Goal: Register for event/course

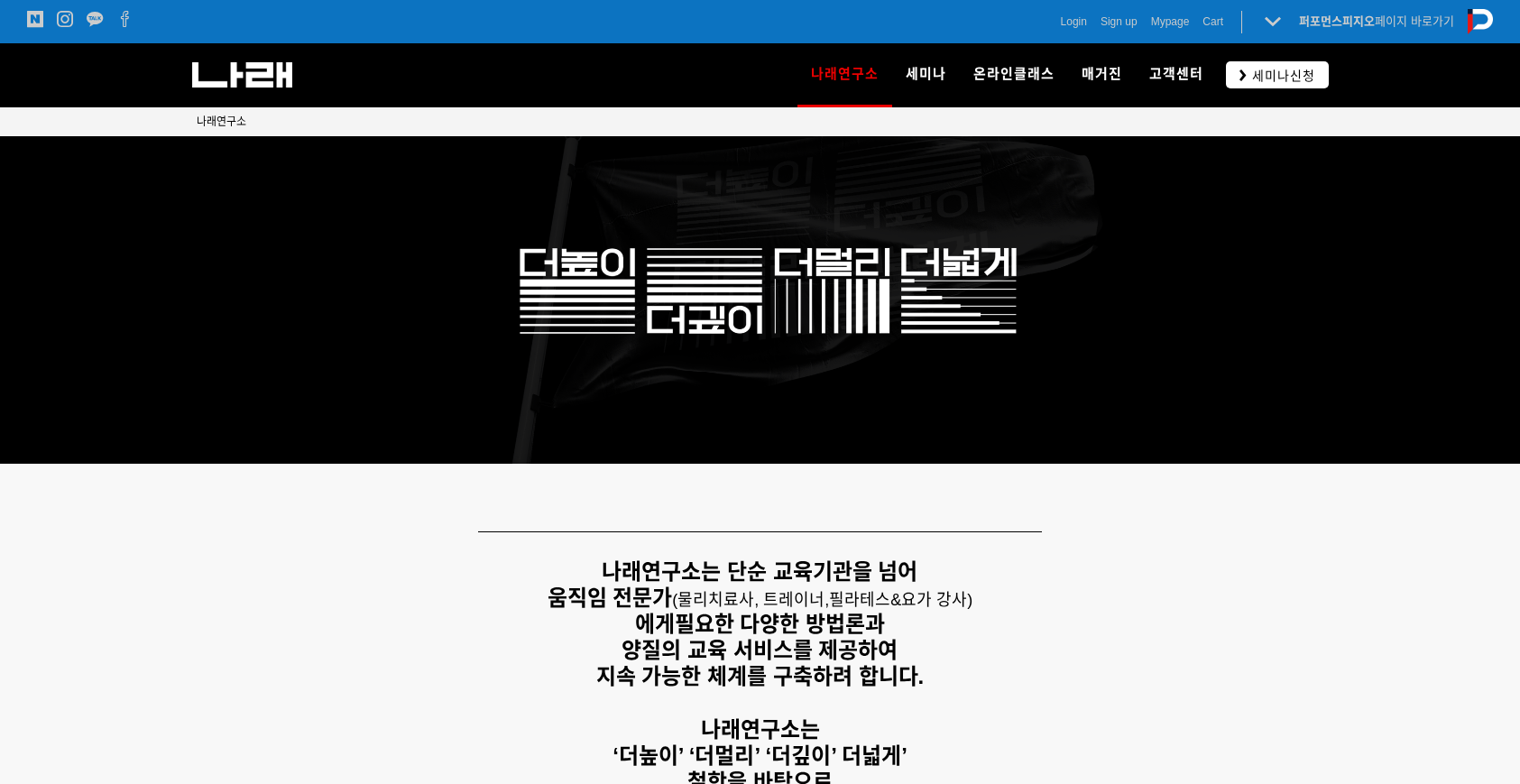
click at [1276, 75] on span "세미나신청" at bounding box center [1281, 75] width 68 height 18
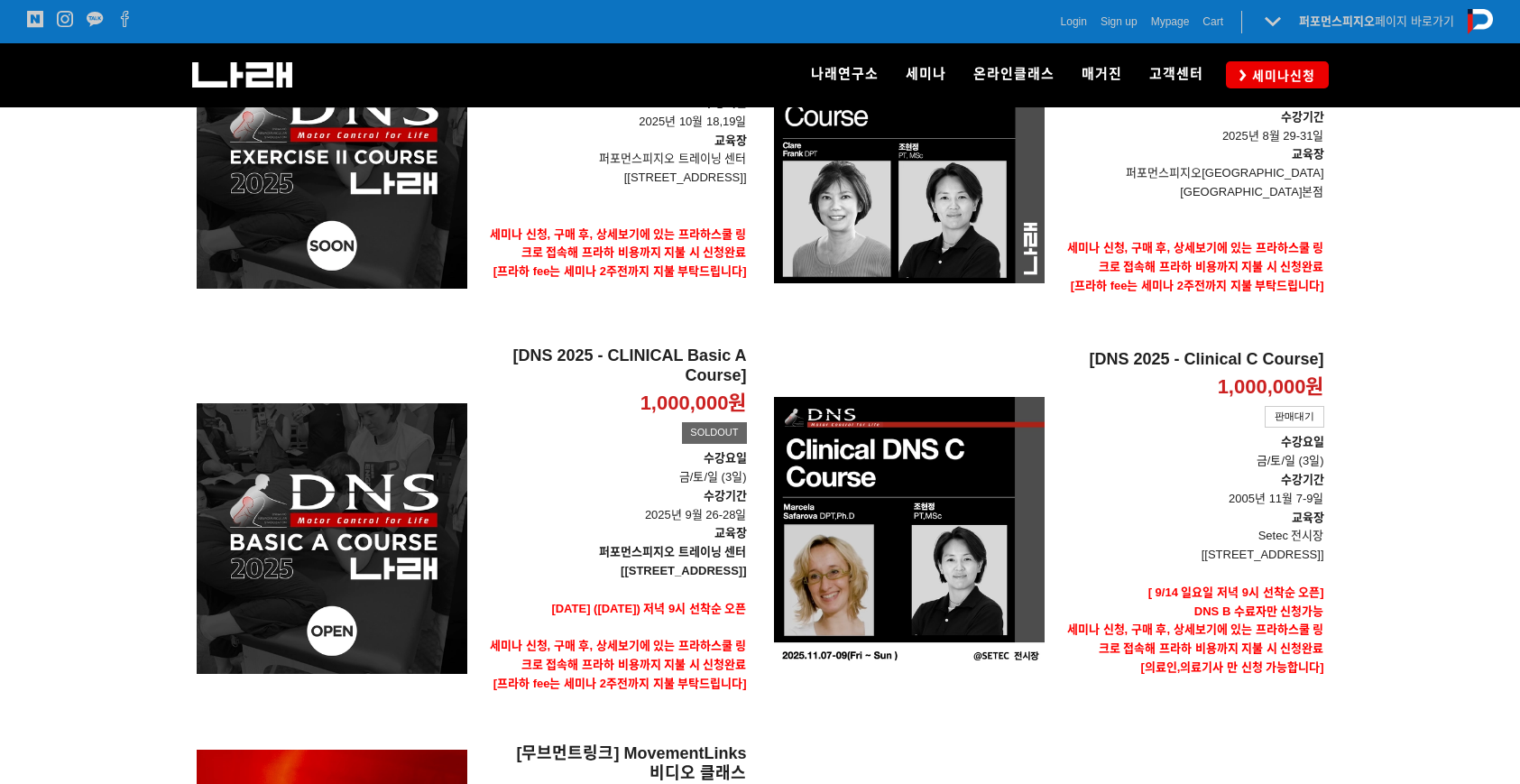
scroll to position [540, 0]
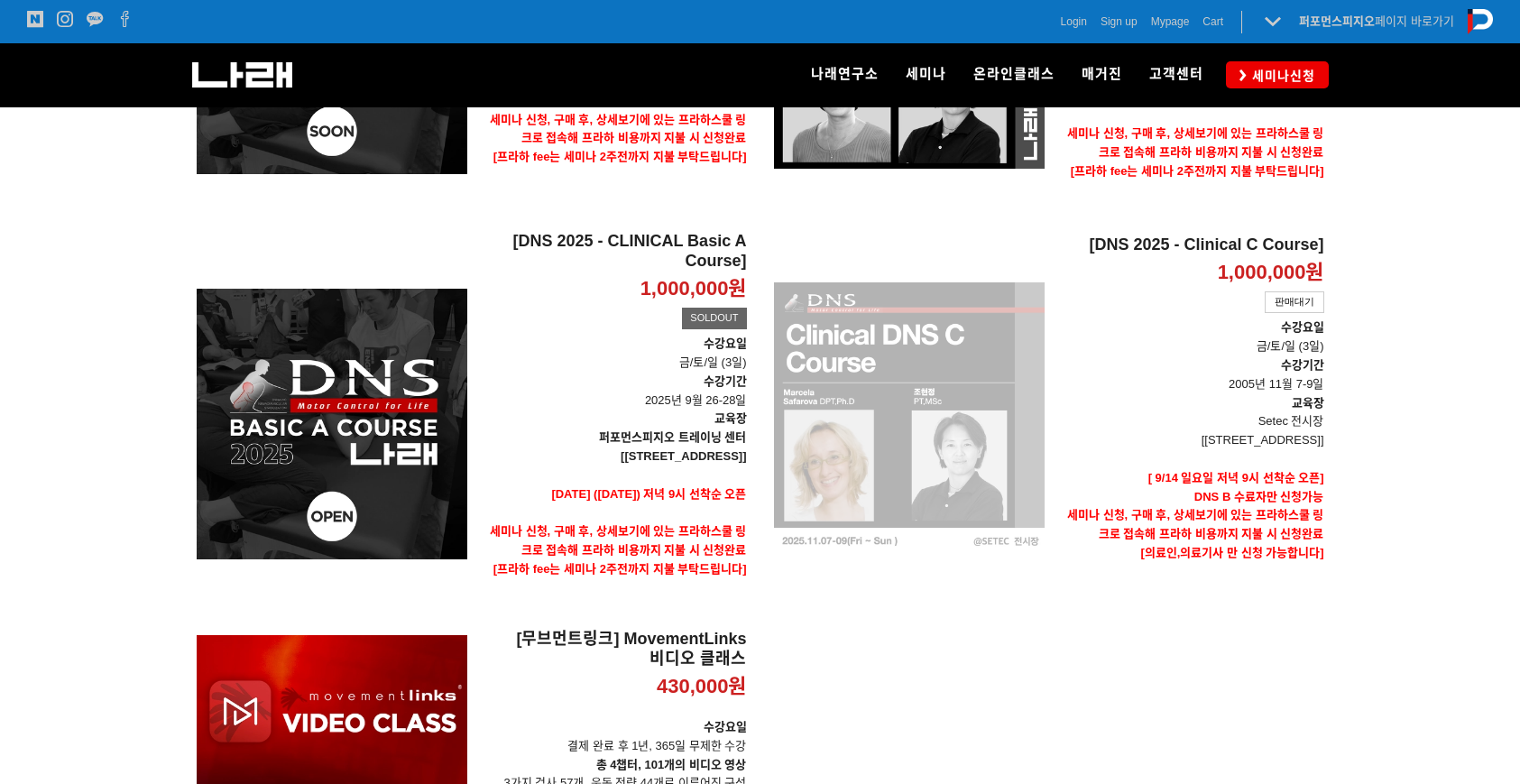
click at [1043, 307] on div "[DNS 2025 - Clinical C Course] 1,000,000원 TIME SALE 판매대기" at bounding box center [909, 417] width 271 height 372
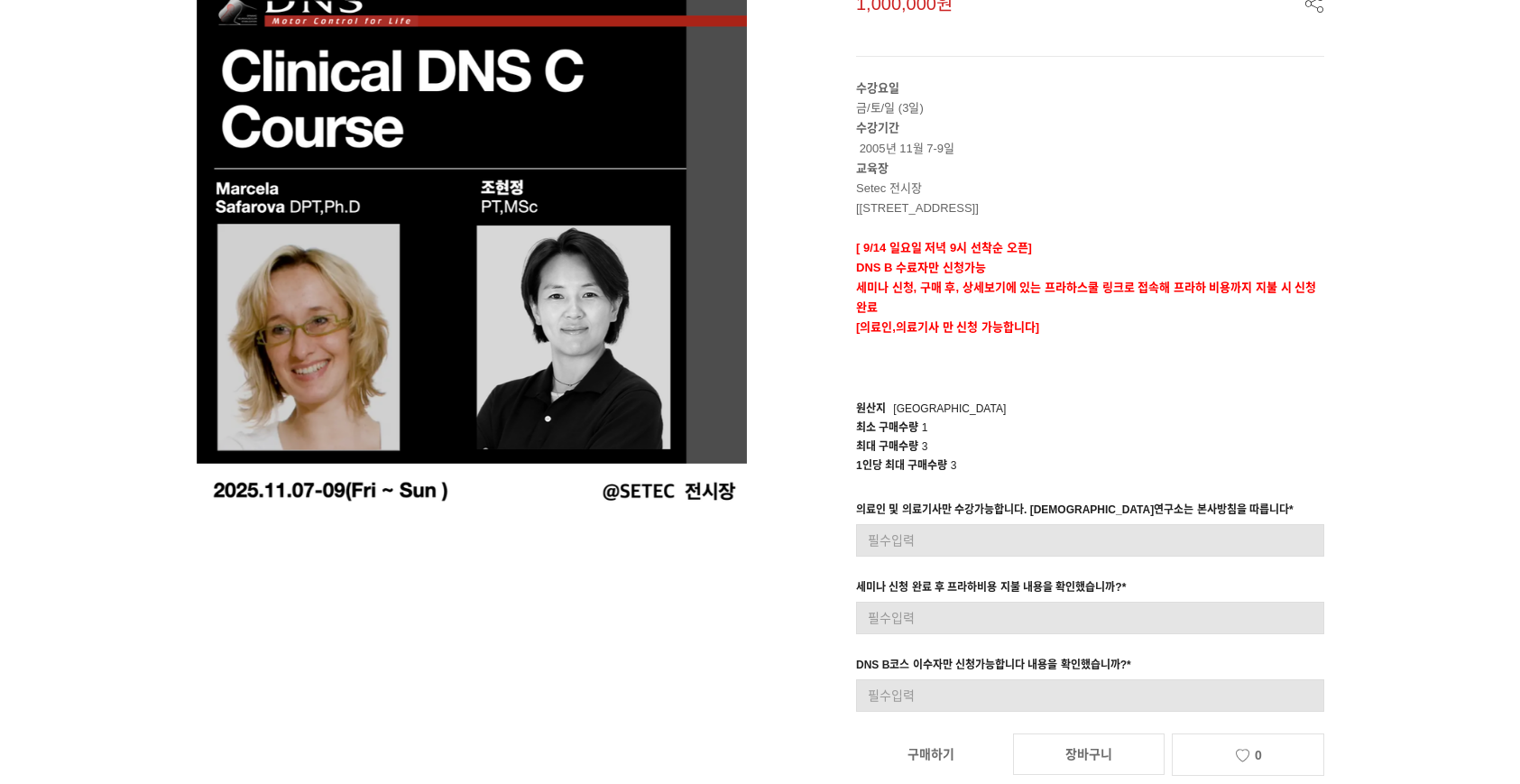
click at [998, 509] on div "의료인 및 의료기사만 수강가능합니다. [DEMOGRAPHIC_DATA]연구소는 본사방침을 따릅니다 *" at bounding box center [1075, 512] width 437 height 24
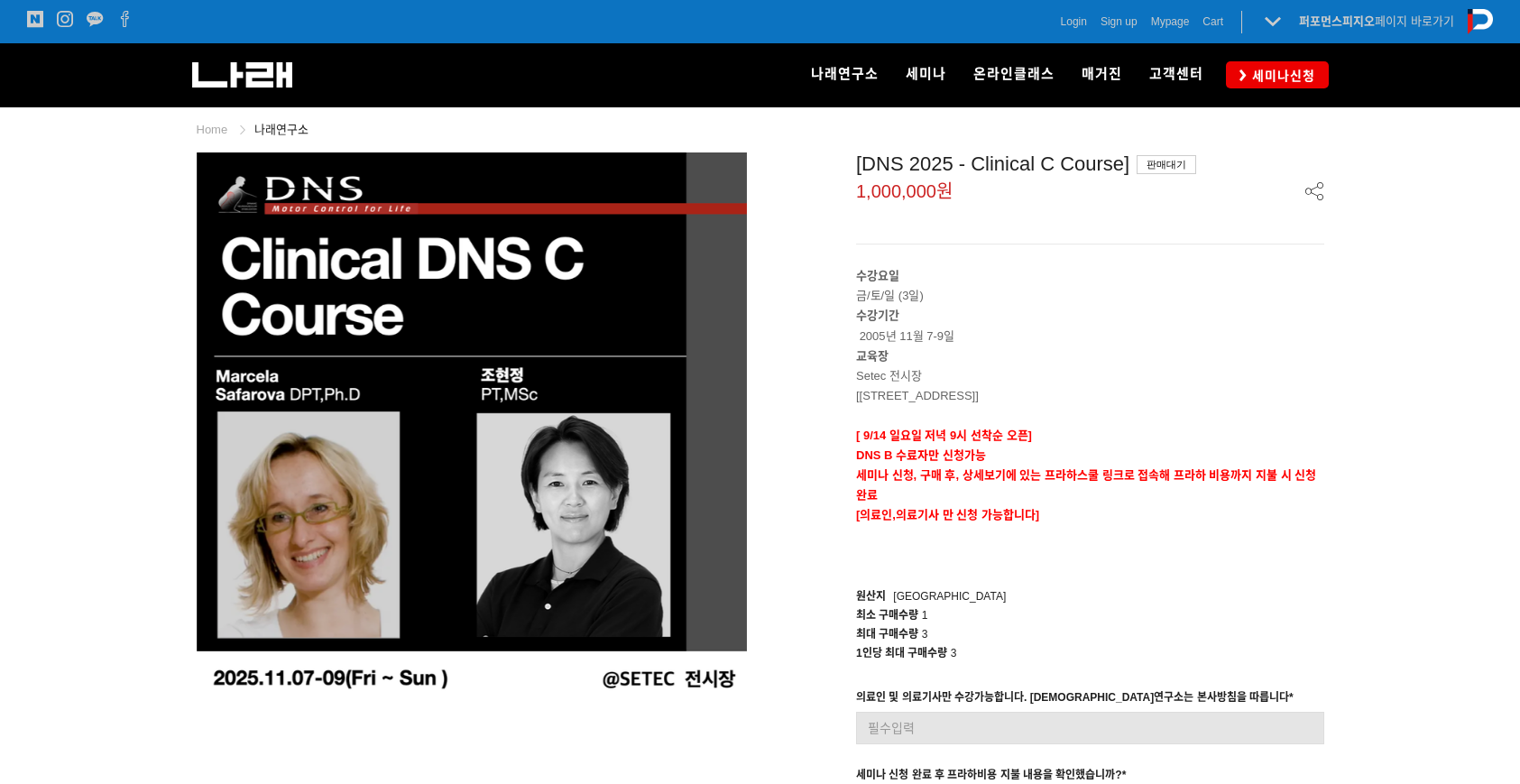
click at [1072, 25] on span "Login" at bounding box center [1074, 21] width 27 height 18
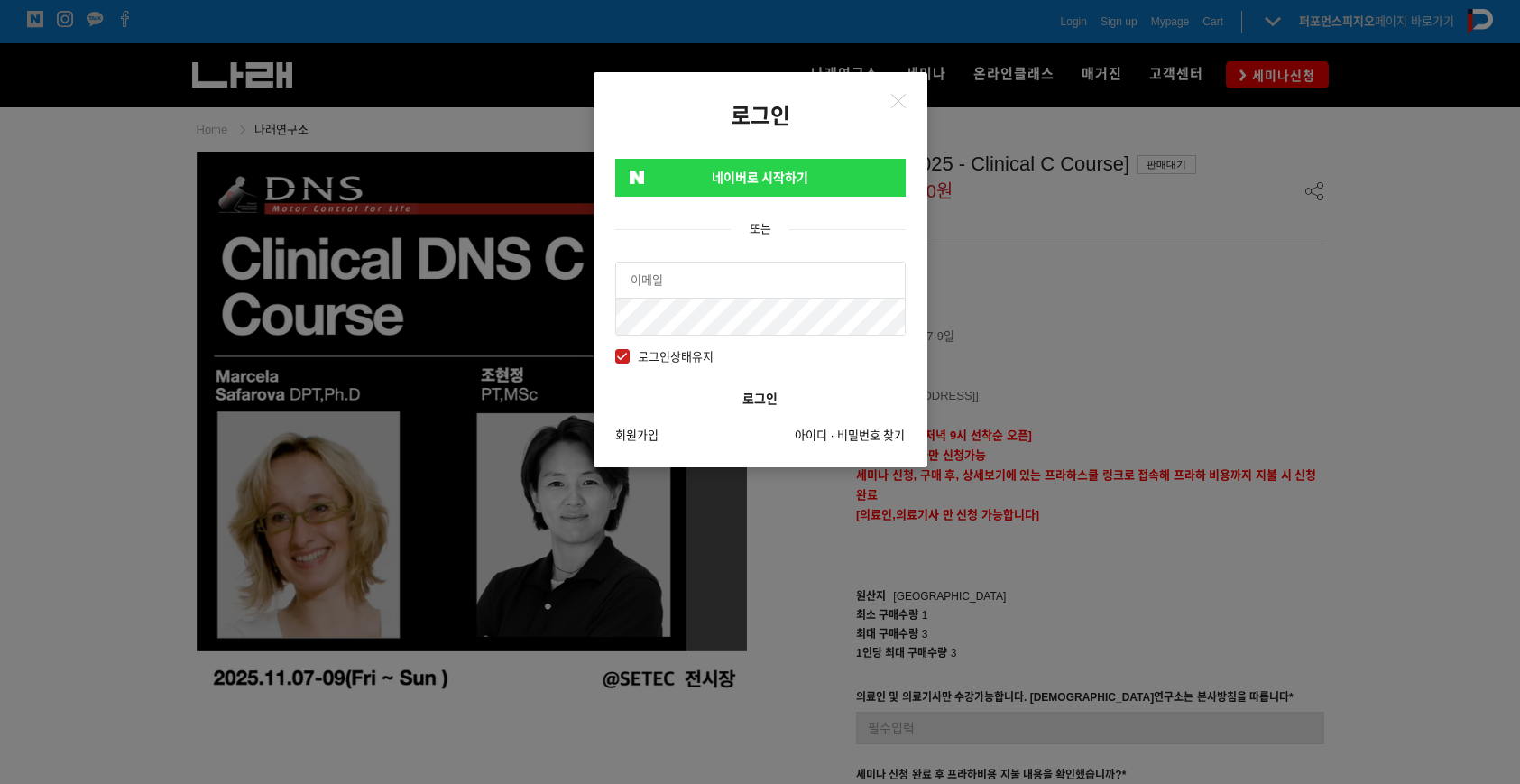
type input "[EMAIL_ADDRESS][DOMAIN_NAME]"
click at [752, 399] on button "로그인" at bounding box center [760, 399] width 291 height 36
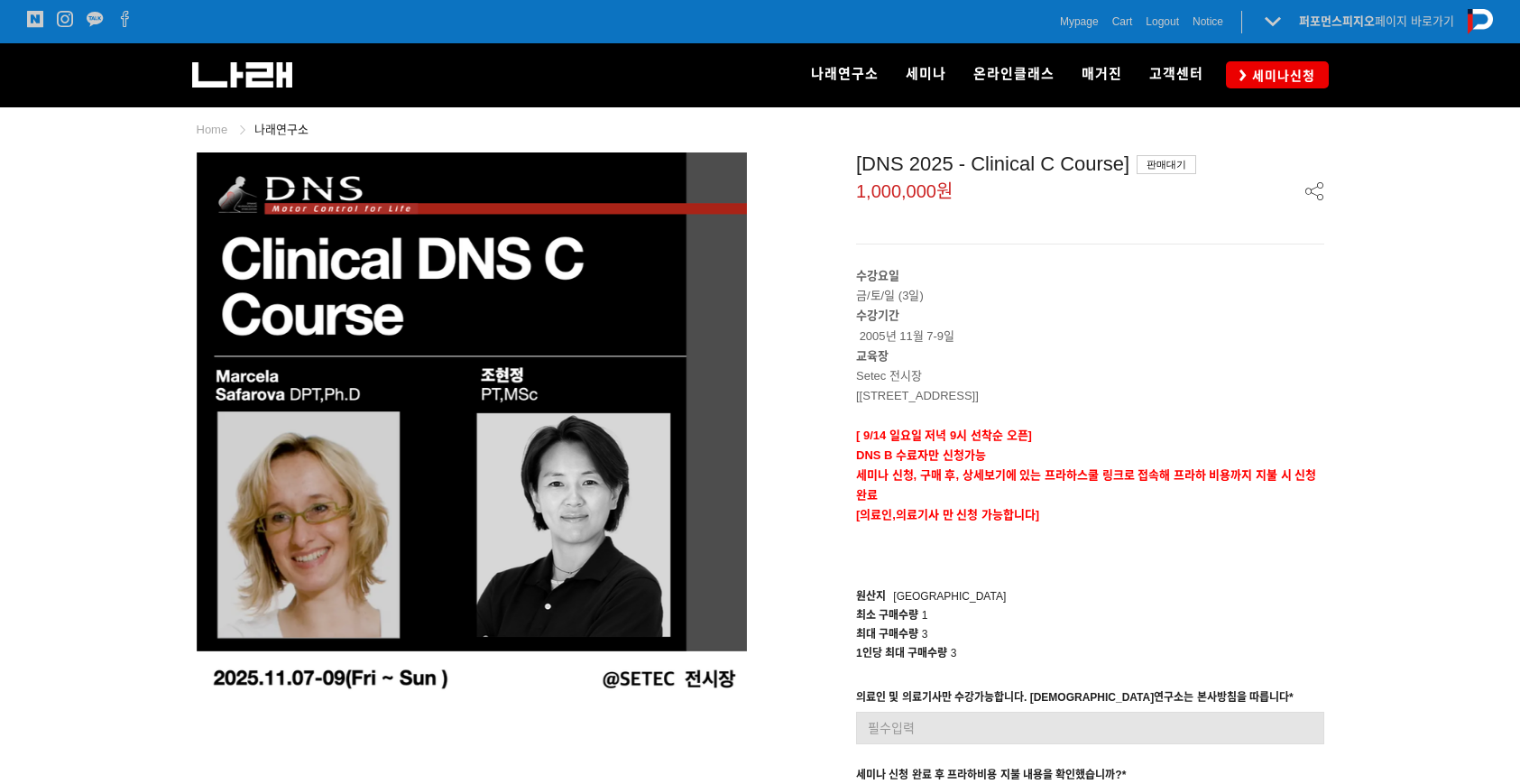
click at [1086, 19] on span "Mypage" at bounding box center [1079, 21] width 39 height 18
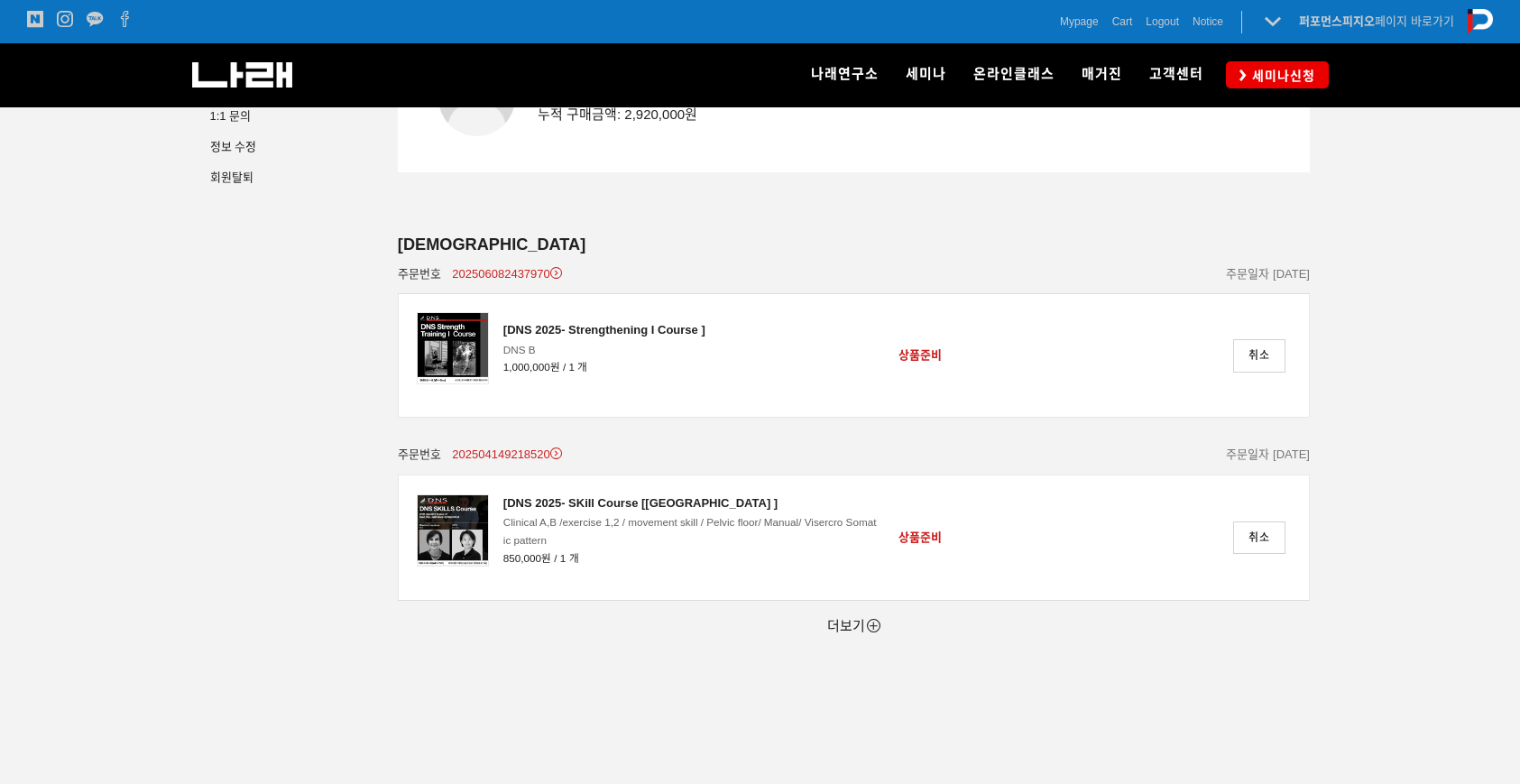
scroll to position [168, 0]
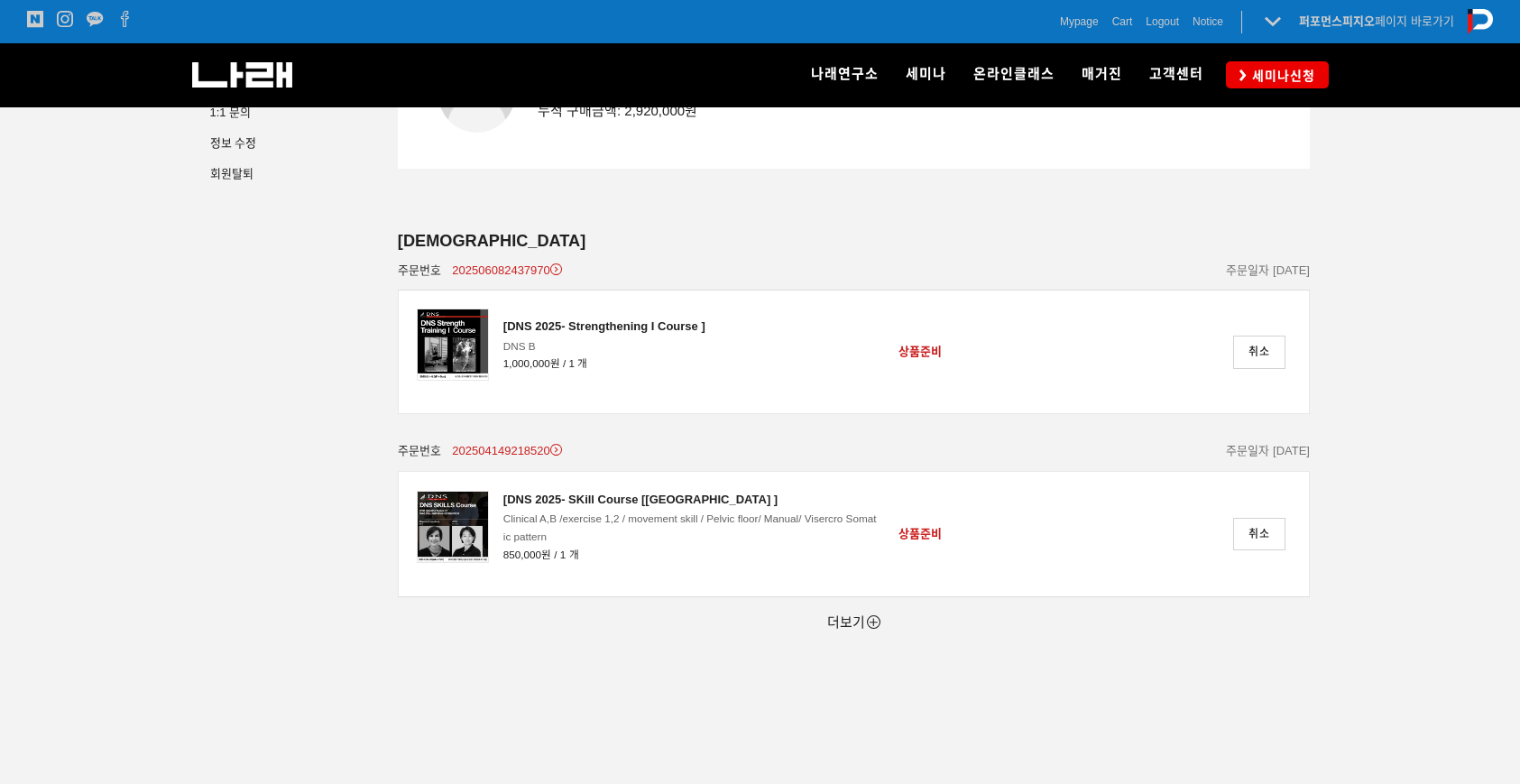
click at [859, 617] on link "더보기" at bounding box center [854, 621] width 53 height 15
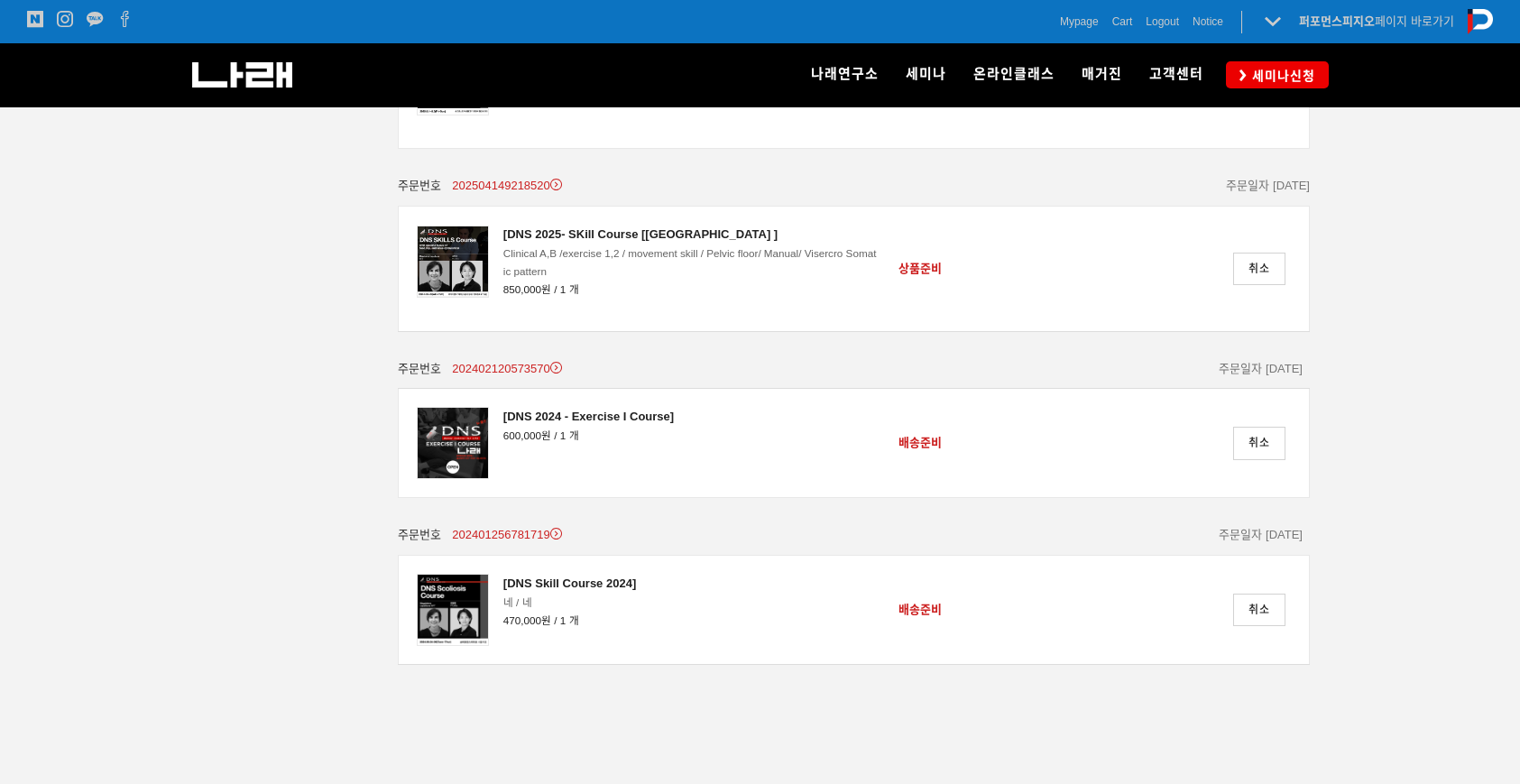
scroll to position [105, 0]
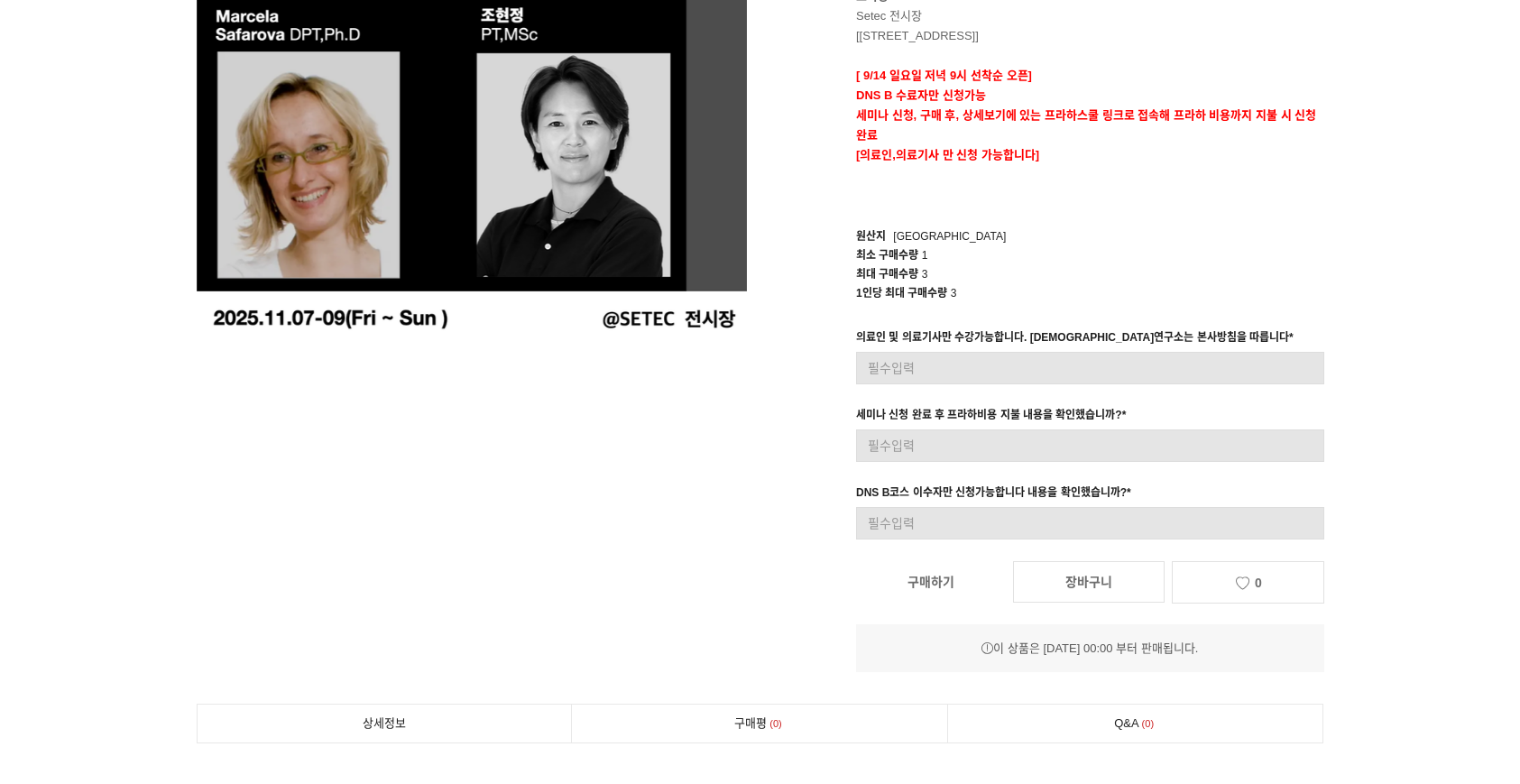
scroll to position [358, 0]
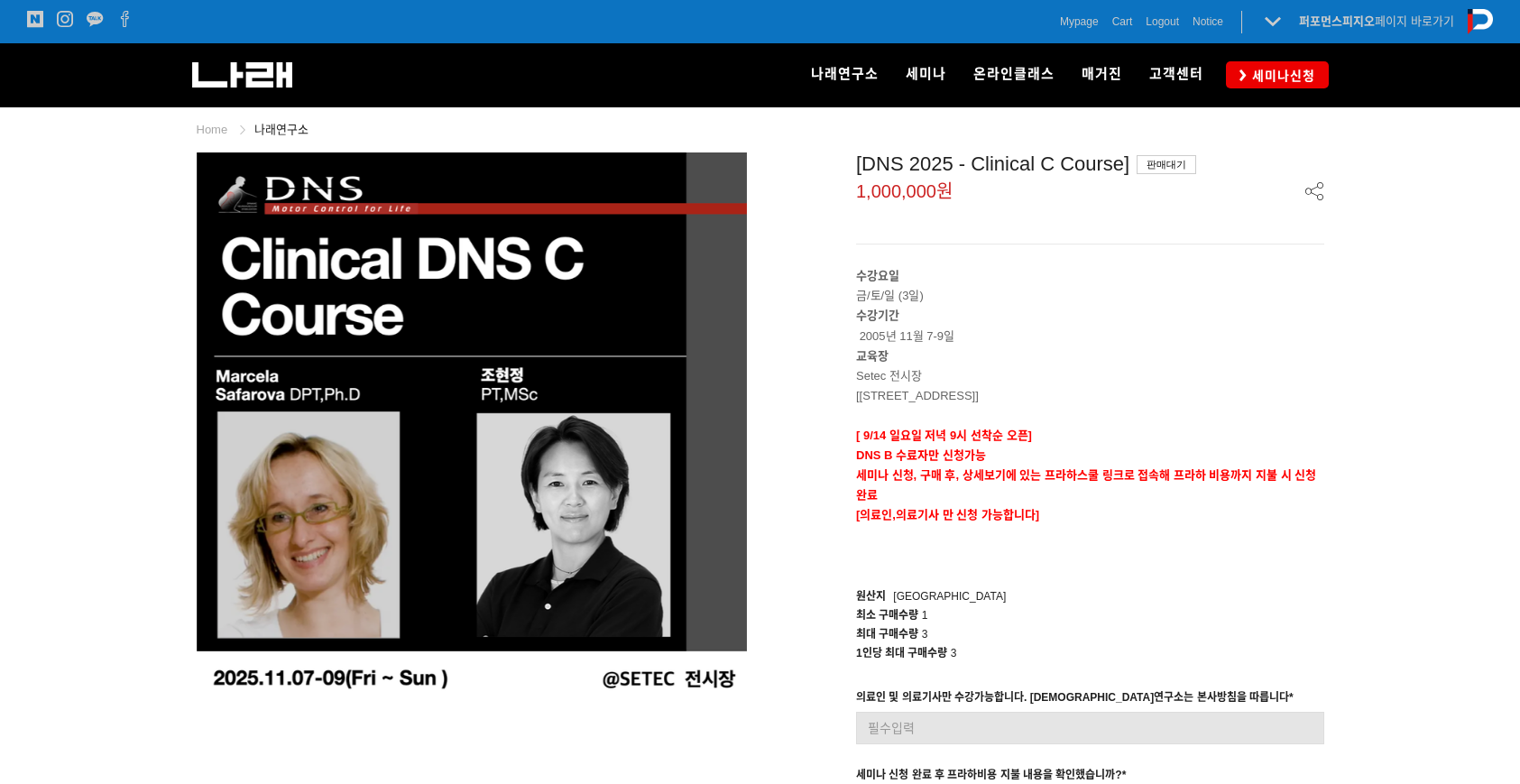
scroll to position [200, 0]
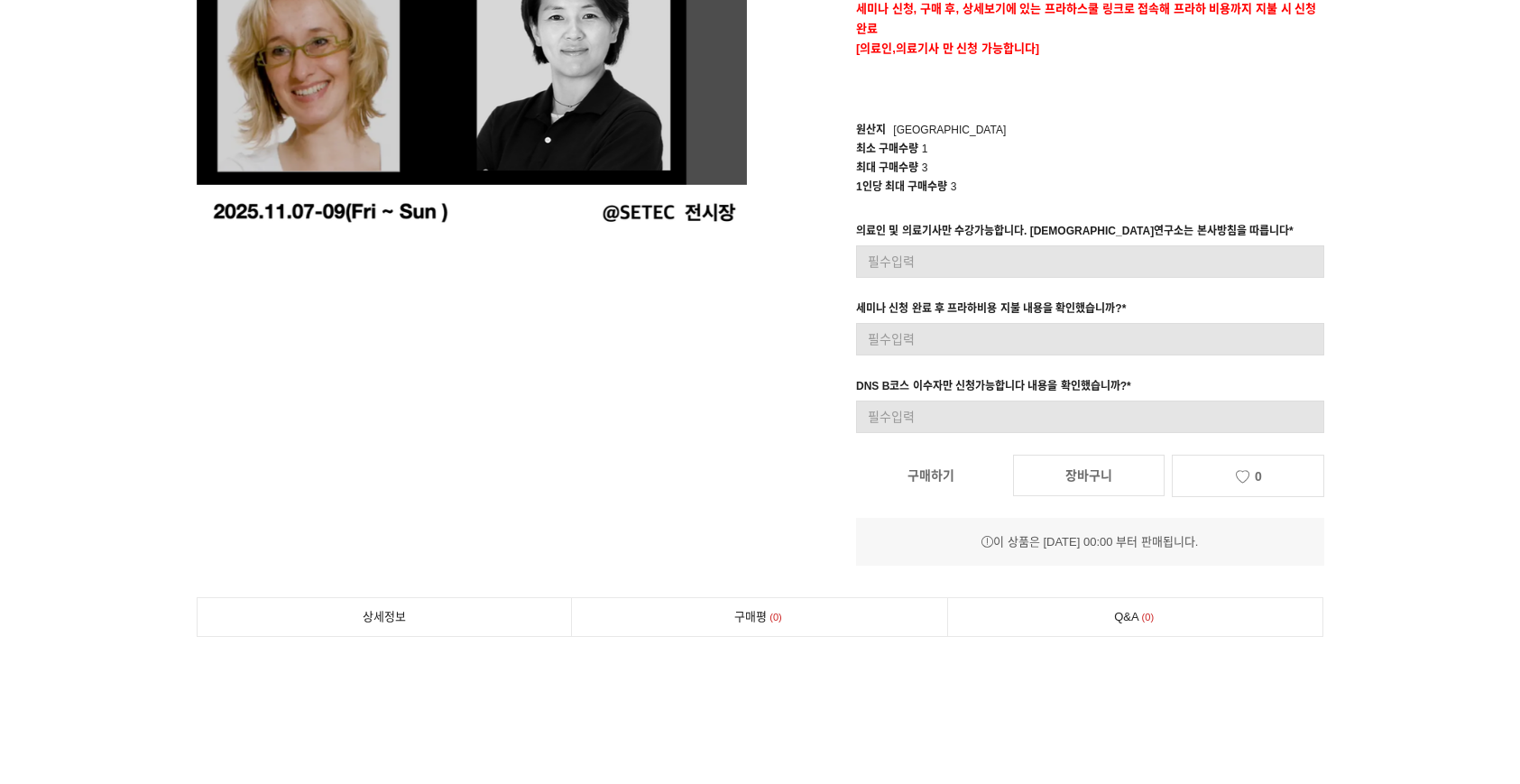
scroll to position [467, 0]
click at [1146, 106] on div "[DNS 2025 - Clinical C Course] 판매대기 1,000,000원 수강요일 금/토/일 (3일) 수강기간 2005년 11월 7…" at bounding box center [1049, 125] width 550 height 879
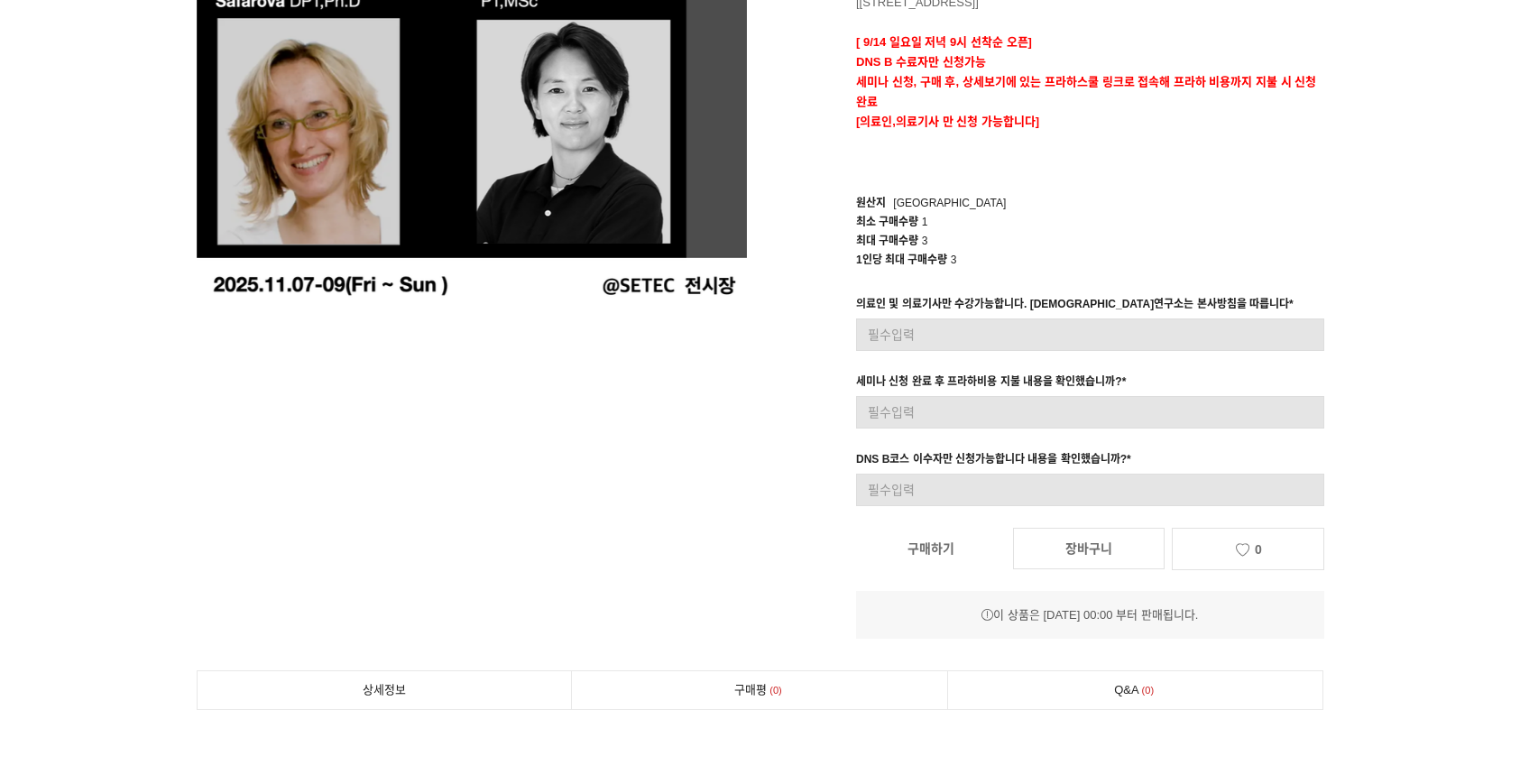
scroll to position [370, 0]
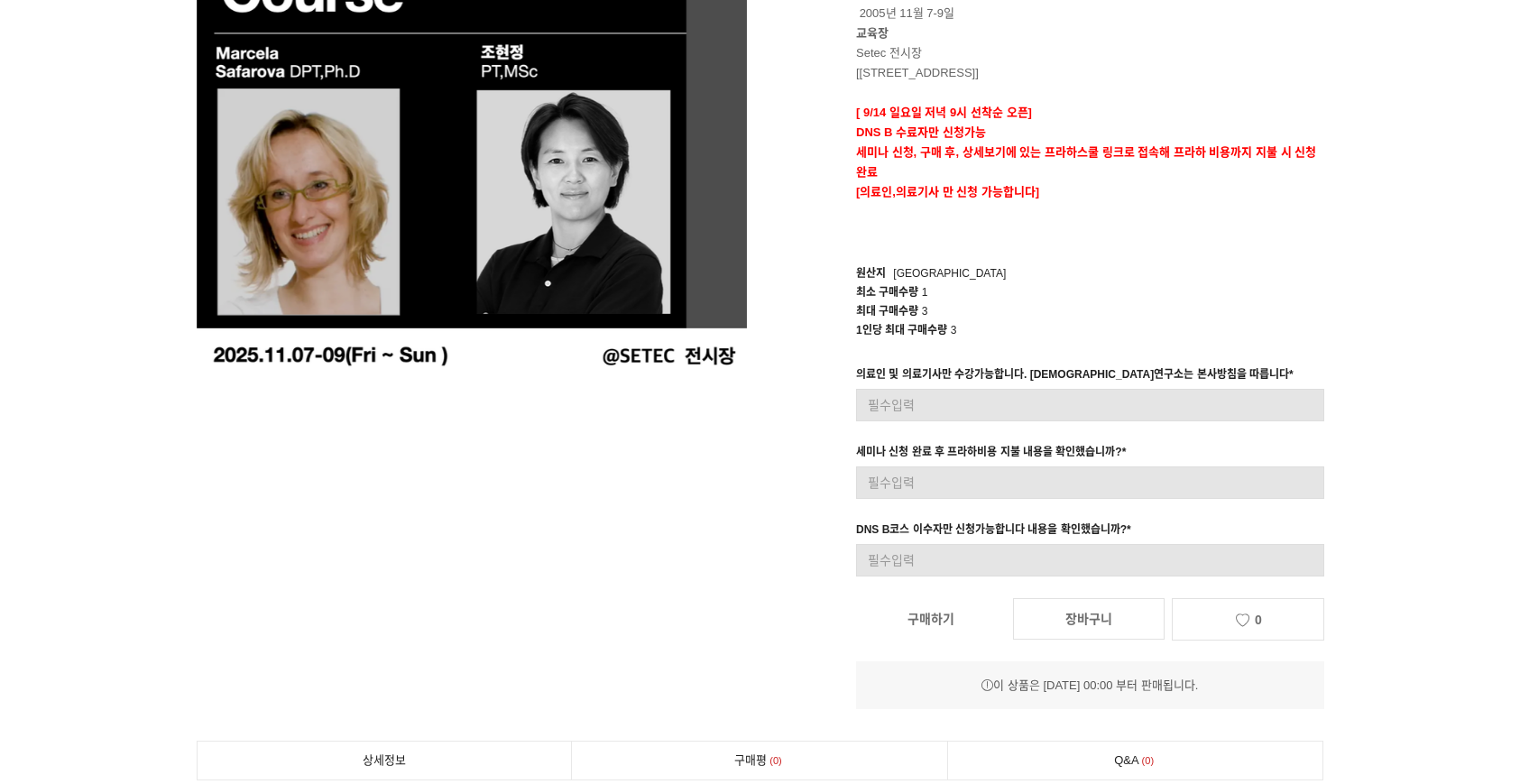
click at [1120, 685] on div "이 상품은 [DATE] 00:00 부터 판매됩니다." at bounding box center [1090, 685] width 469 height 20
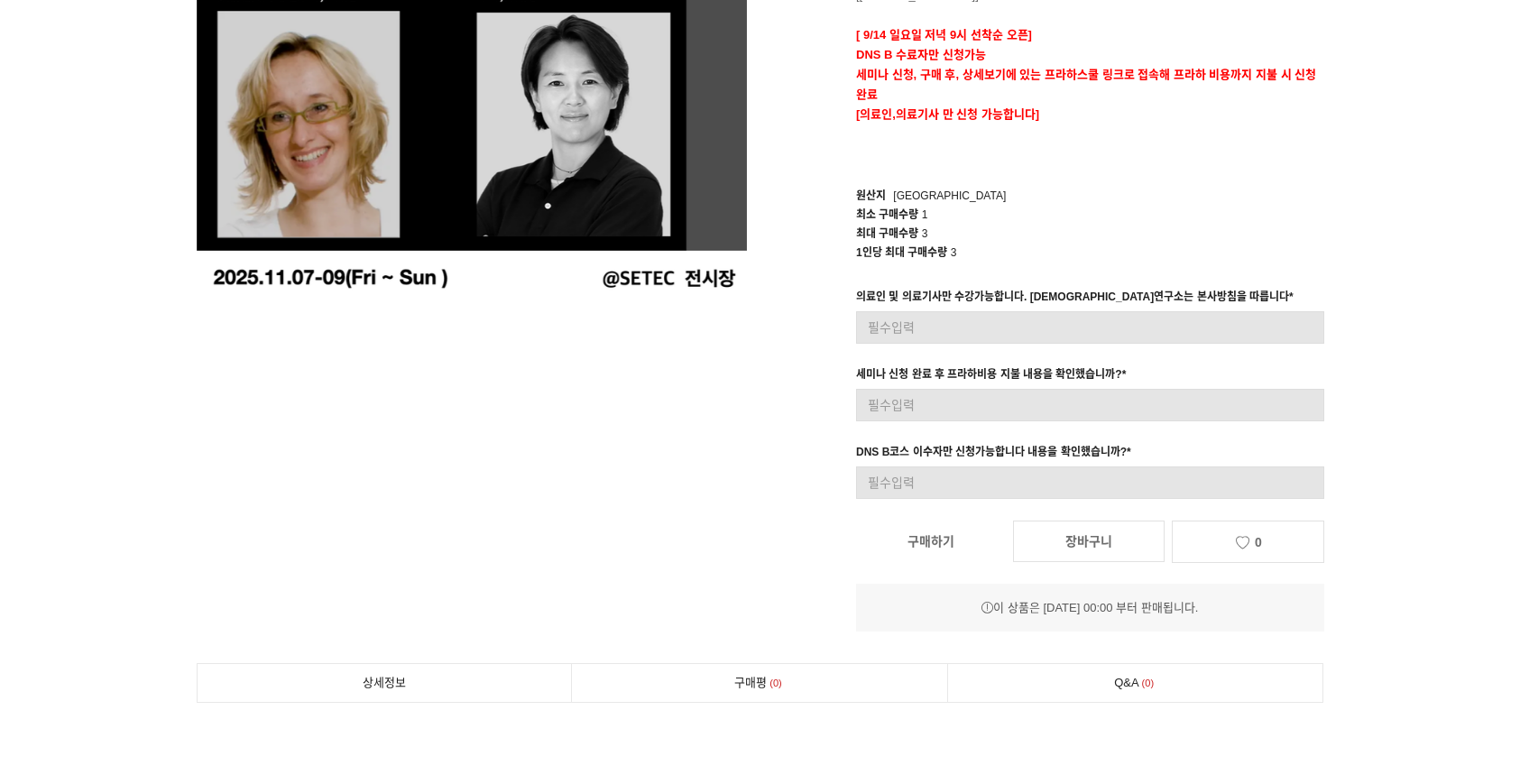
click at [983, 550] on link "구매하기" at bounding box center [932, 542] width 150 height 40
click at [986, 546] on link "구매하기" at bounding box center [932, 542] width 150 height 40
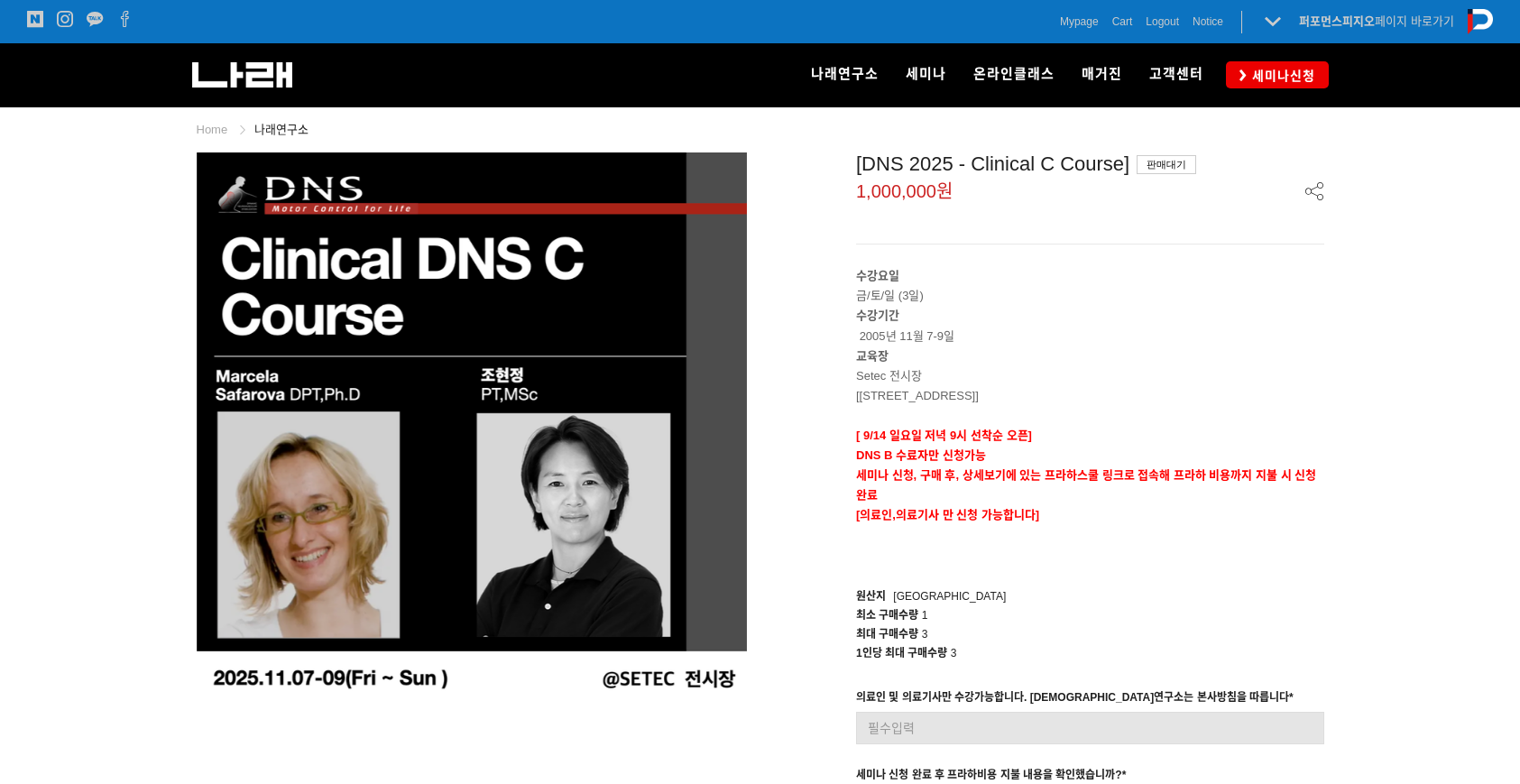
click at [253, 67] on img at bounding box center [241, 74] width 100 height 26
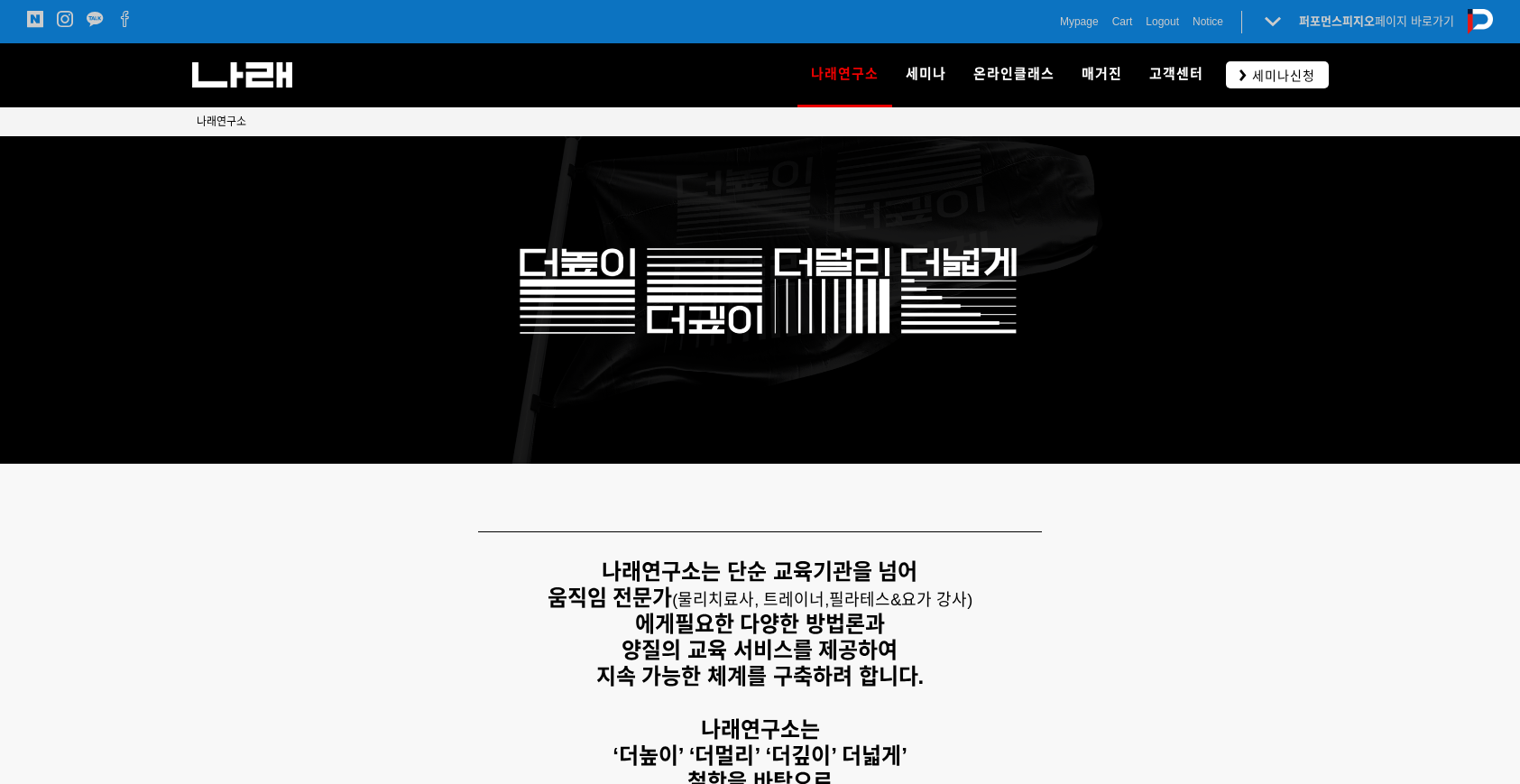
click at [1253, 83] on span "세미나신청" at bounding box center [1281, 75] width 68 height 18
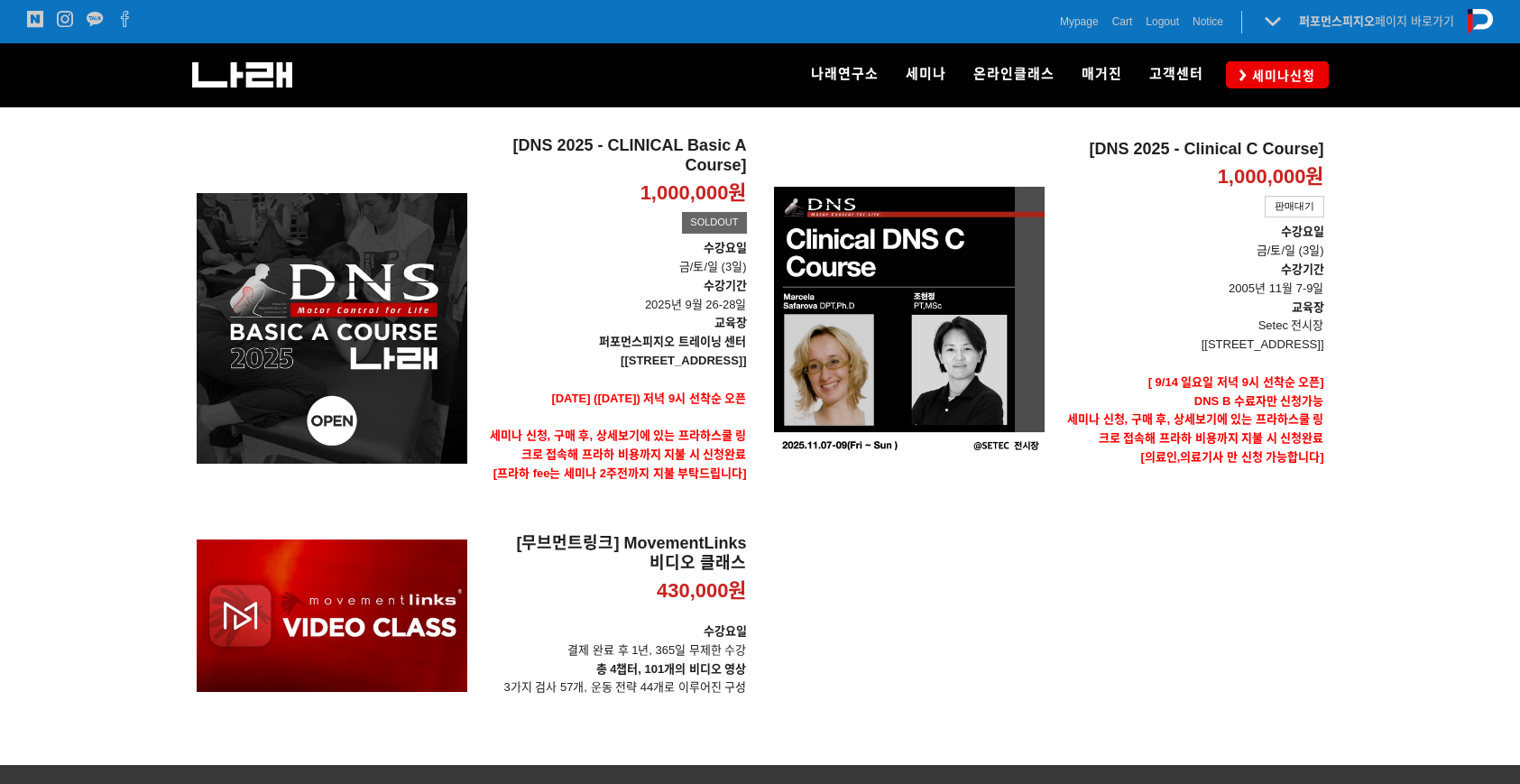
scroll to position [679, 0]
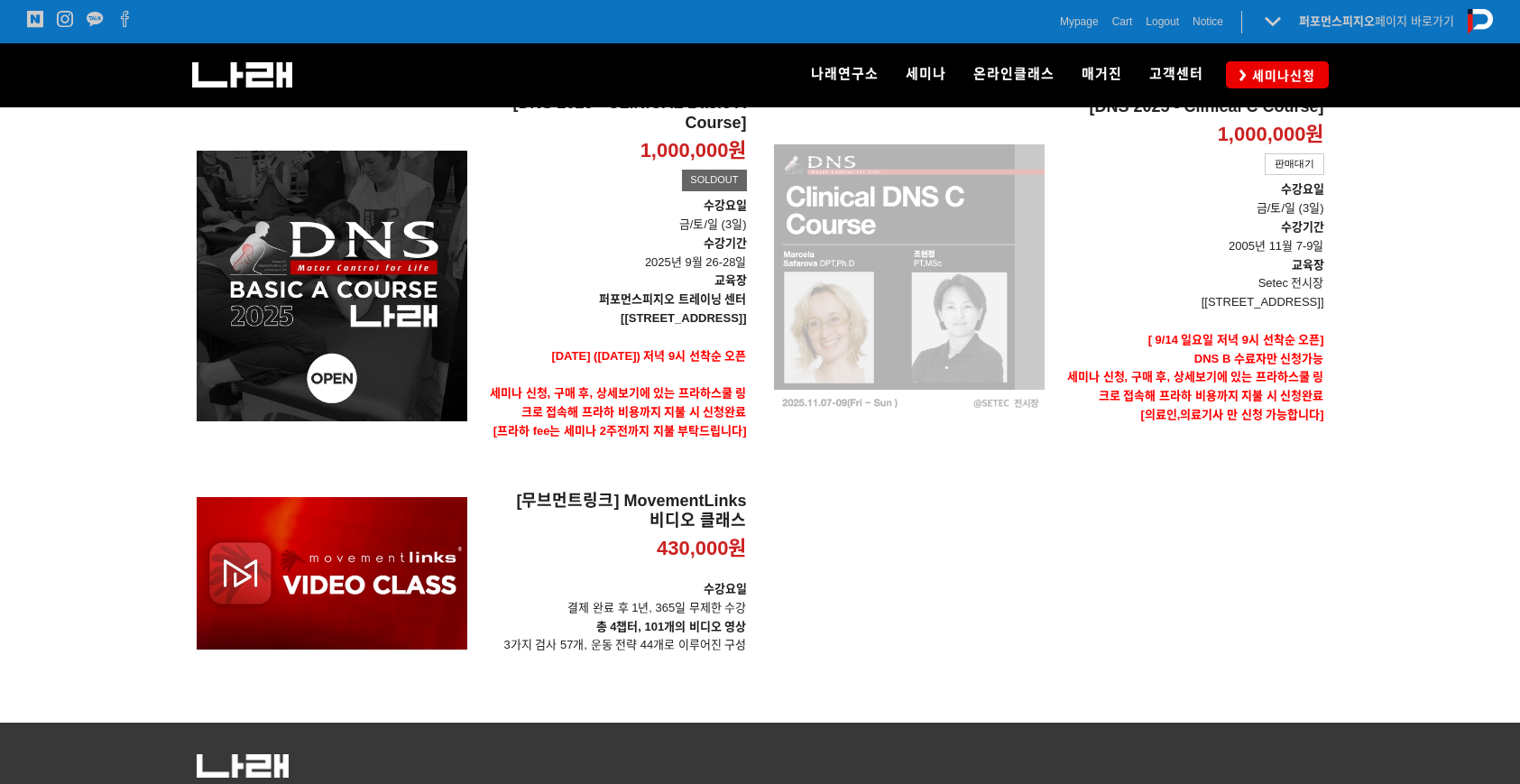
click at [911, 318] on div "[DNS 2025 - Clinical C Course] 1,000,000원 TIME SALE 판매대기" at bounding box center [909, 279] width 271 height 372
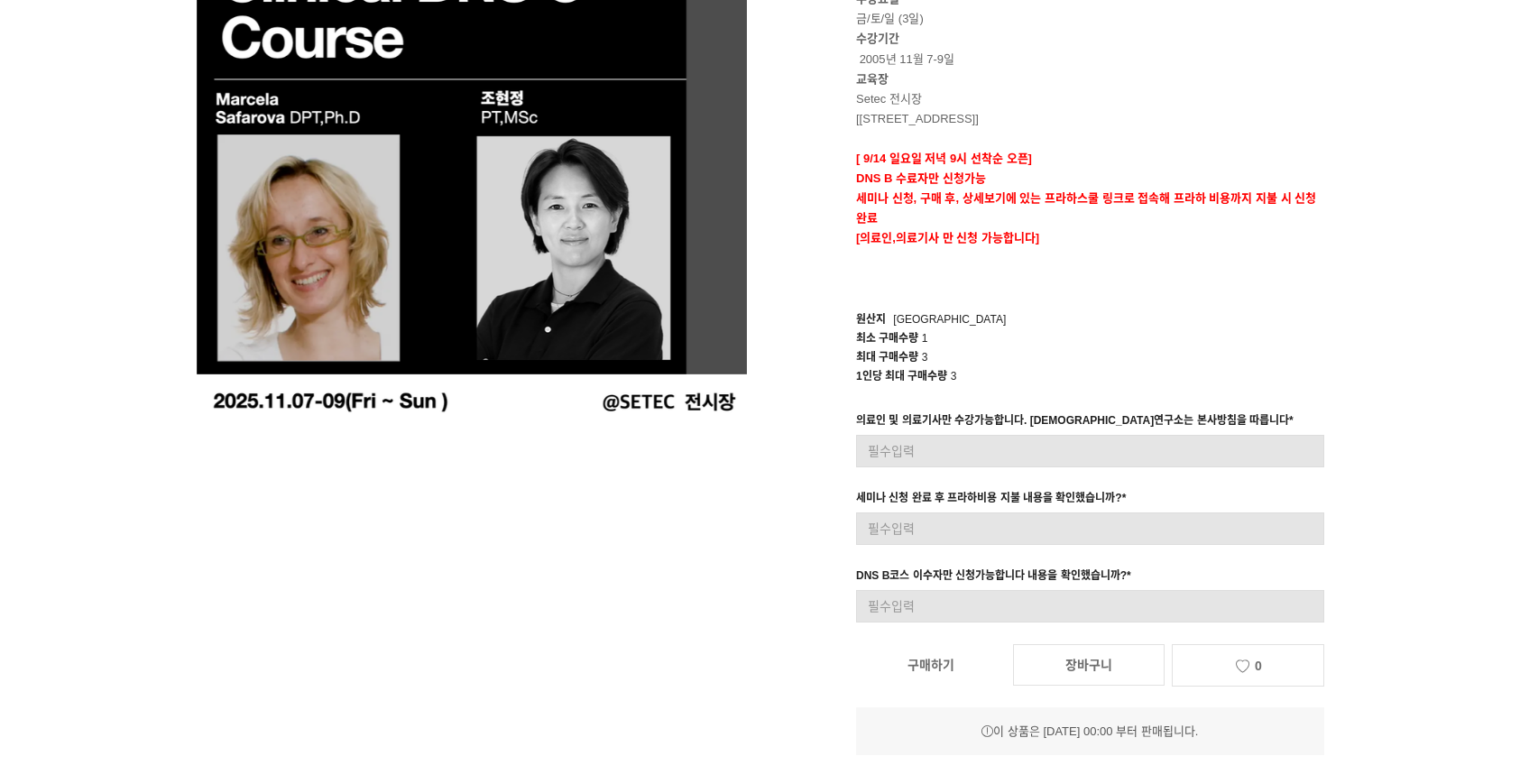
scroll to position [323, 0]
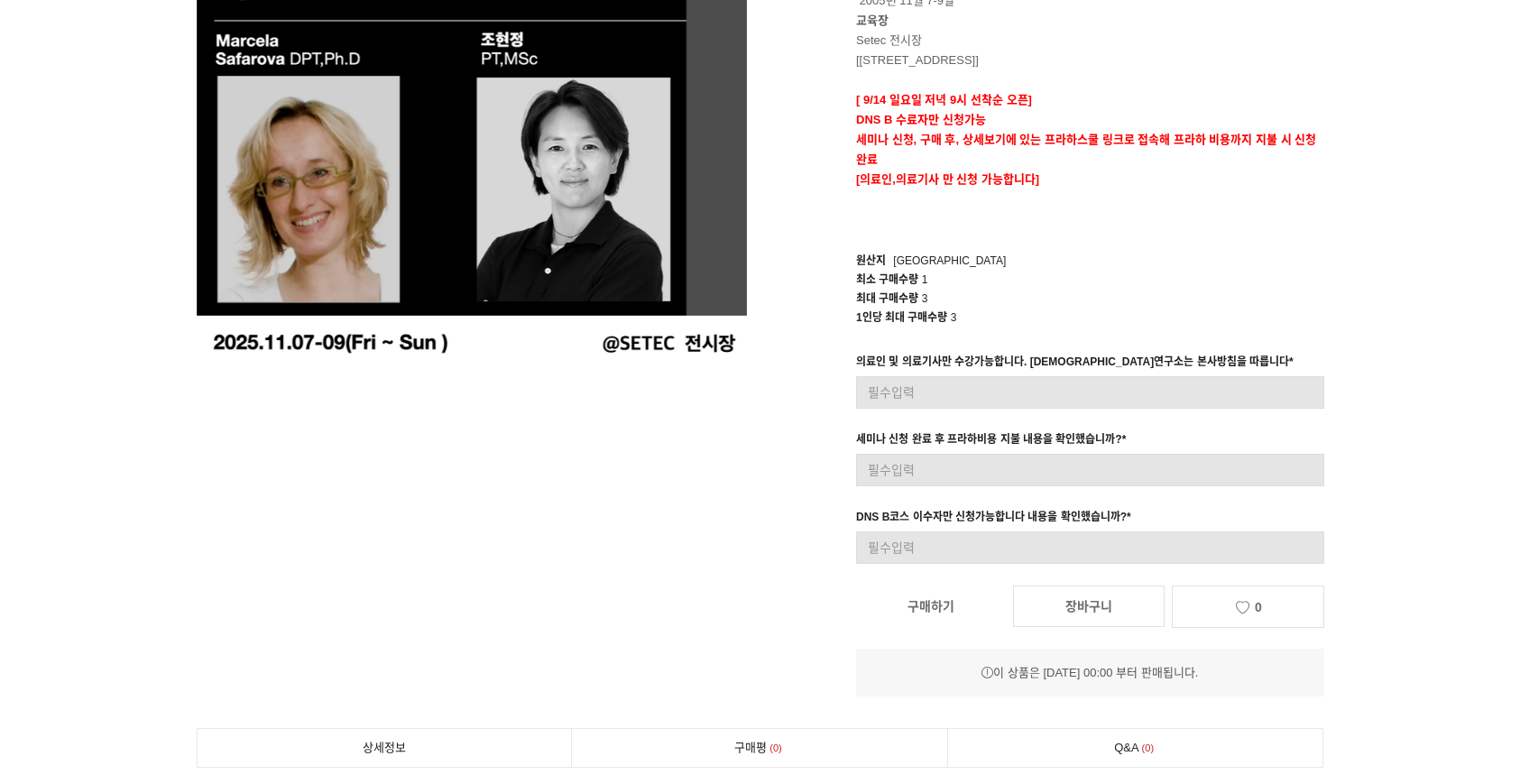
scroll to position [376, 0]
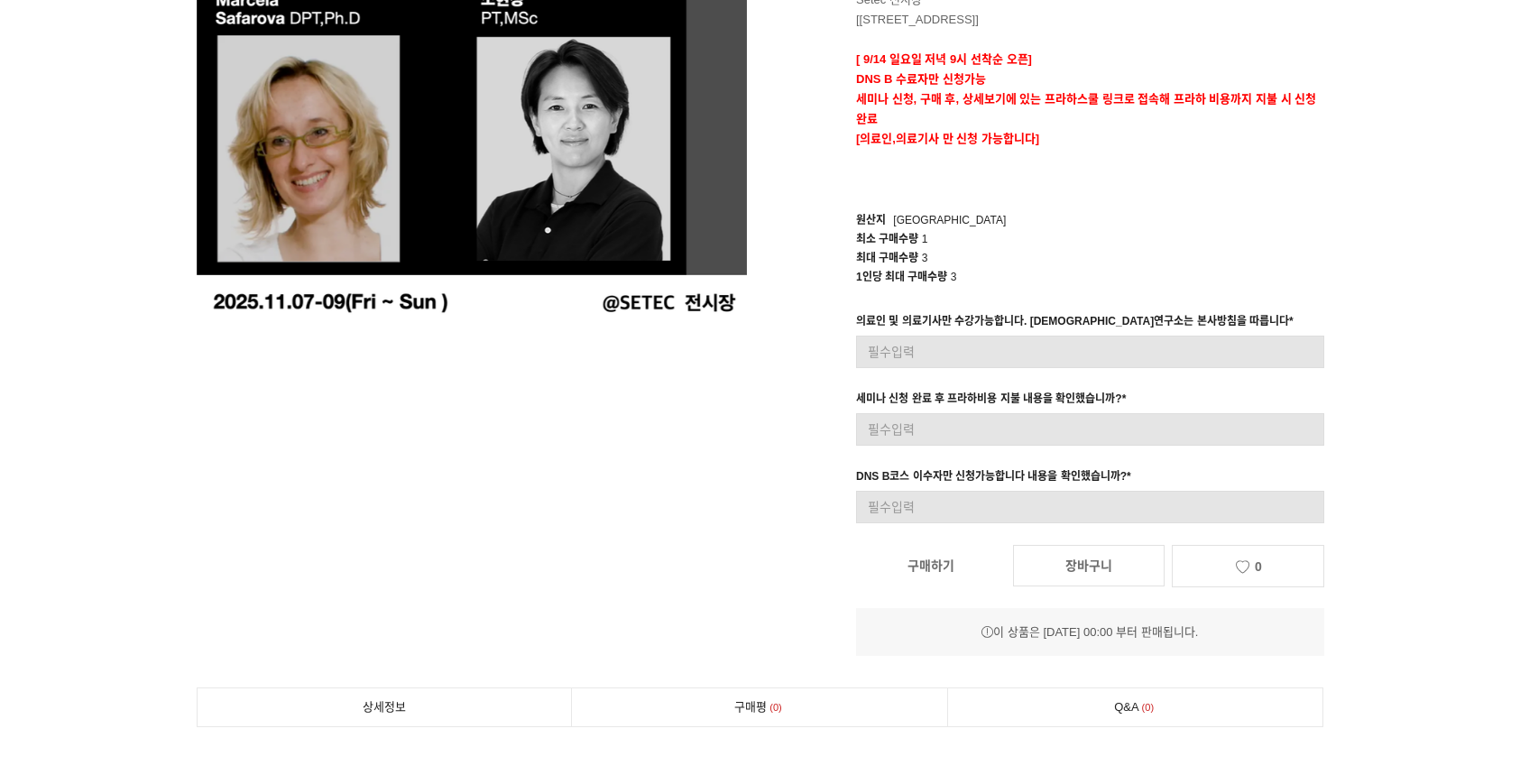
scroll to position [376, 0]
drag, startPoint x: 959, startPoint y: 630, endPoint x: 1099, endPoint y: 651, distance: 141.6
click at [1099, 651] on div "이 상품은 [DATE] 00:00 부터 판매됩니다." at bounding box center [1090, 632] width 469 height 48
copy div "이 상품은 [DATE] 00:00 부터 판매됩니다."
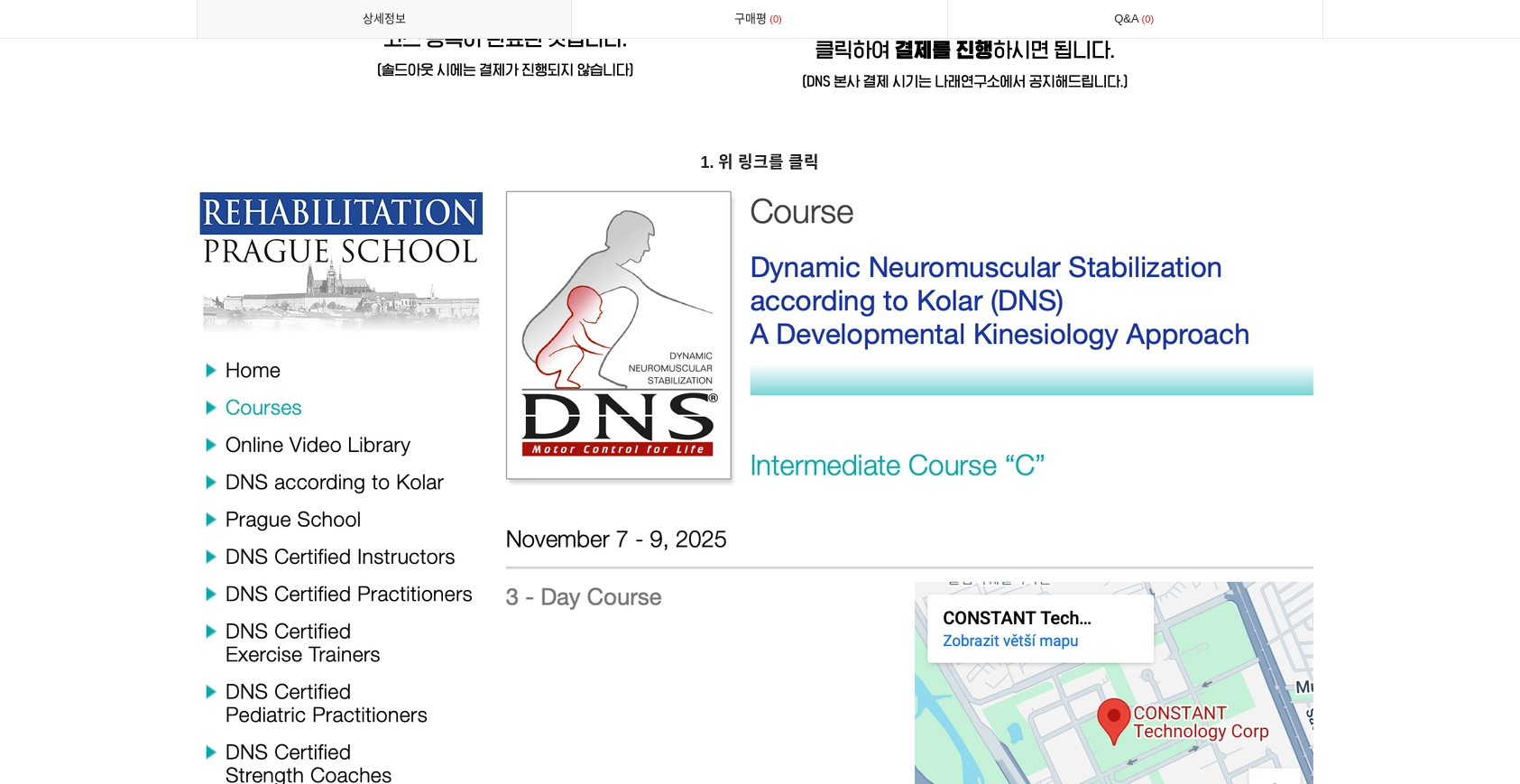
scroll to position [7655, 0]
